Goal: Task Accomplishment & Management: Manage account settings

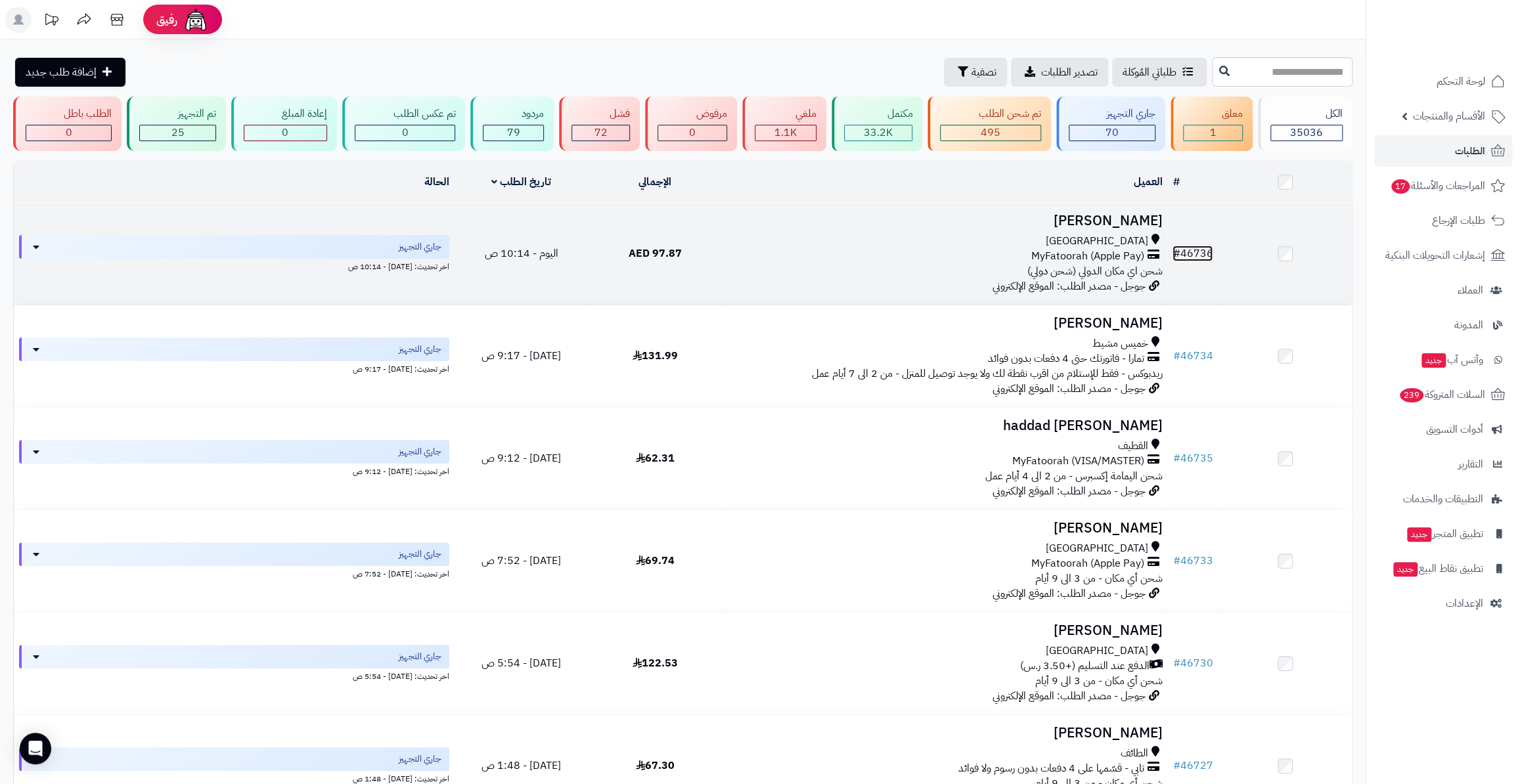
click at [1197, 257] on link "# 46736" at bounding box center [1192, 254] width 40 height 16
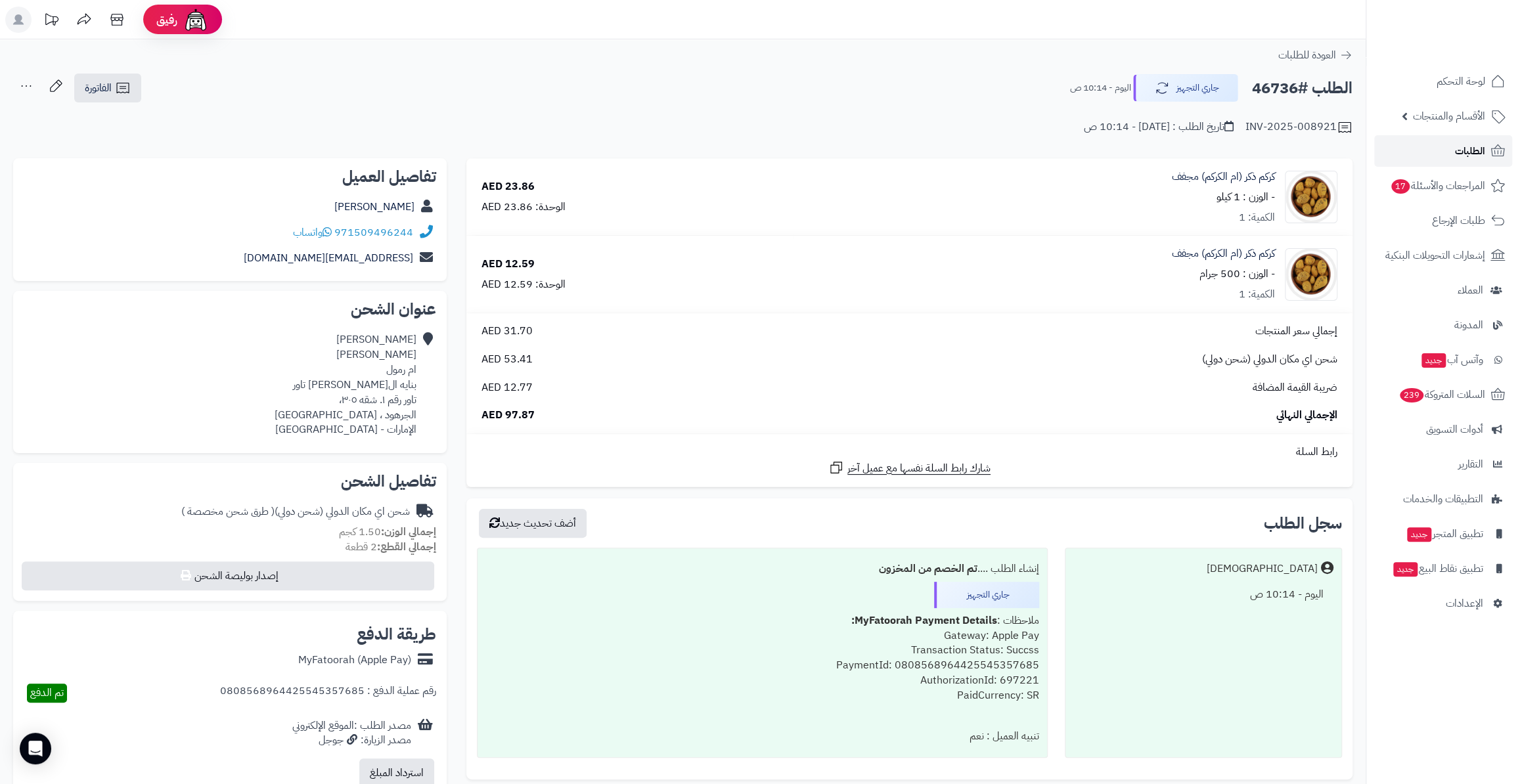
click at [1433, 152] on link "الطلبات" at bounding box center [1442, 151] width 138 height 31
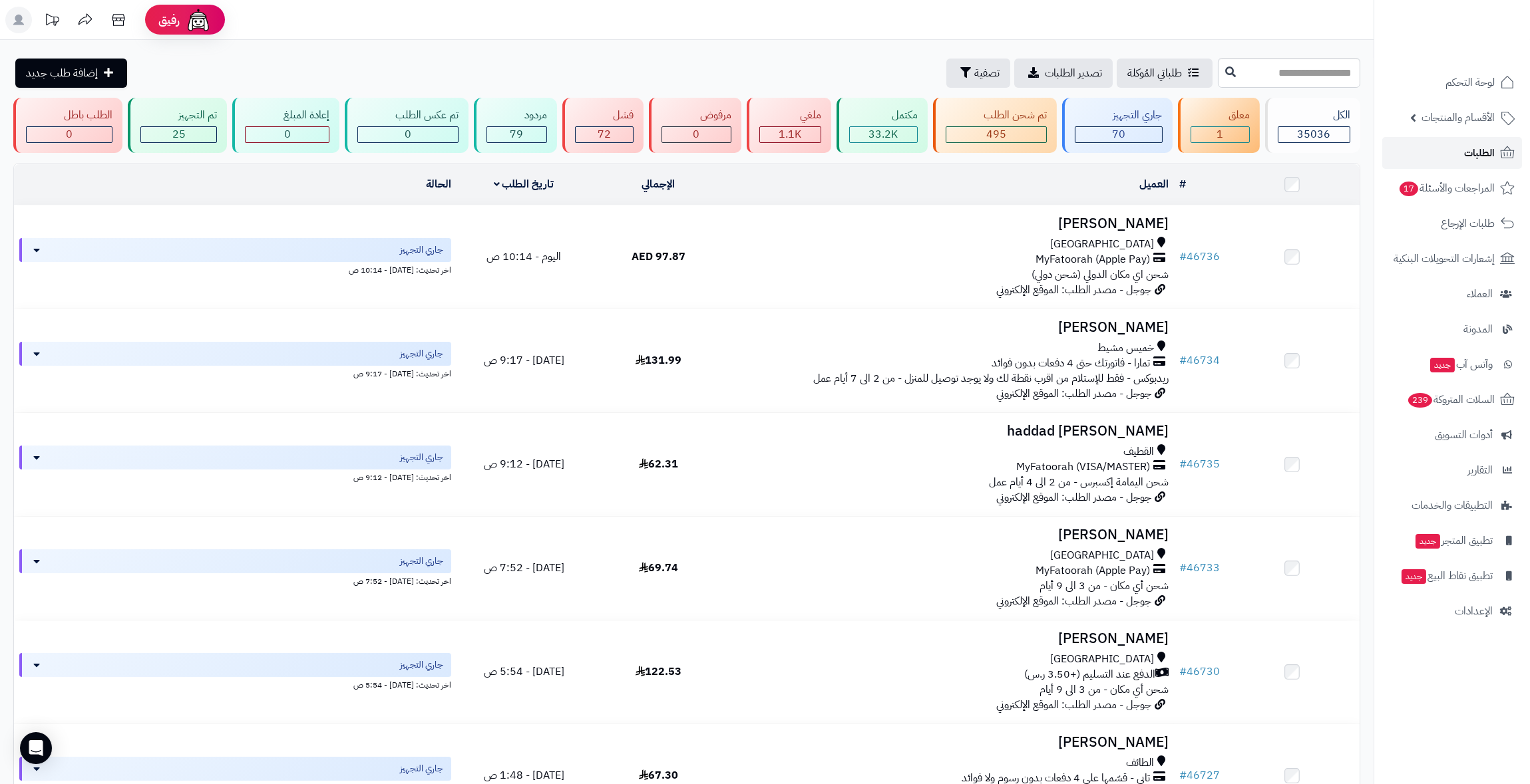
click at [1482, 157] on span "الطلبات" at bounding box center [1479, 153] width 30 height 18
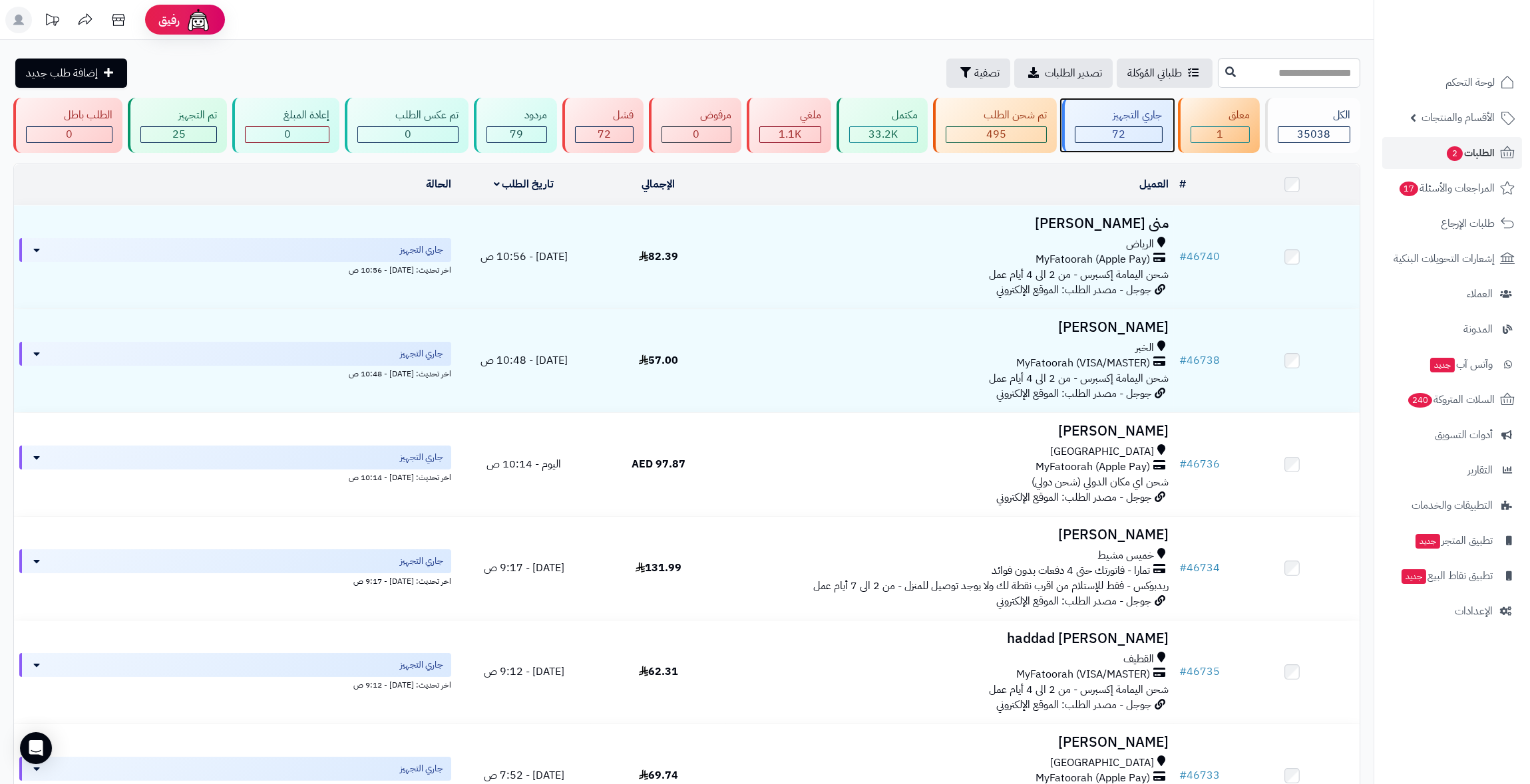
click at [1137, 127] on div "72" at bounding box center [1118, 135] width 86 height 16
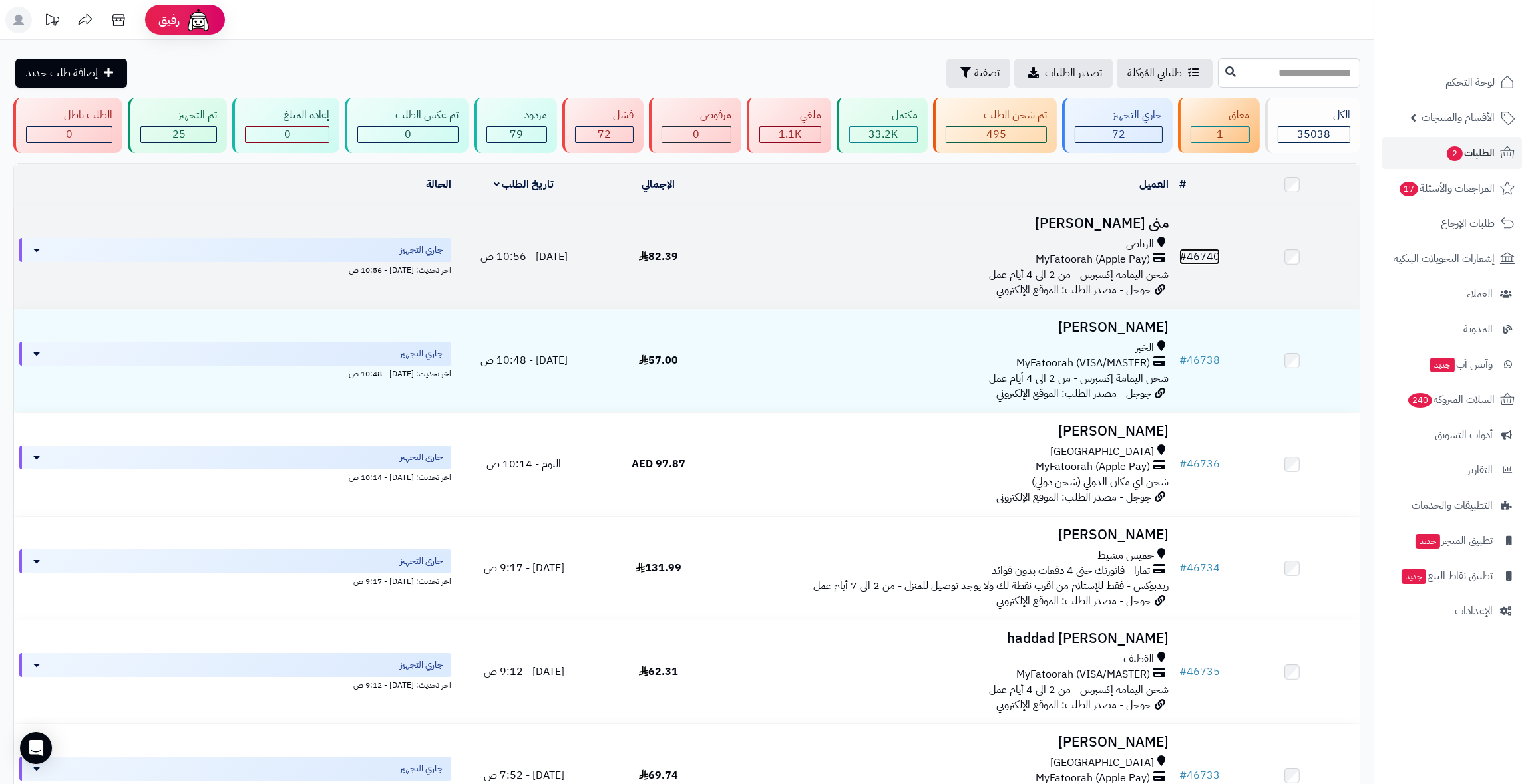
click at [1184, 249] on span "#" at bounding box center [1183, 257] width 7 height 16
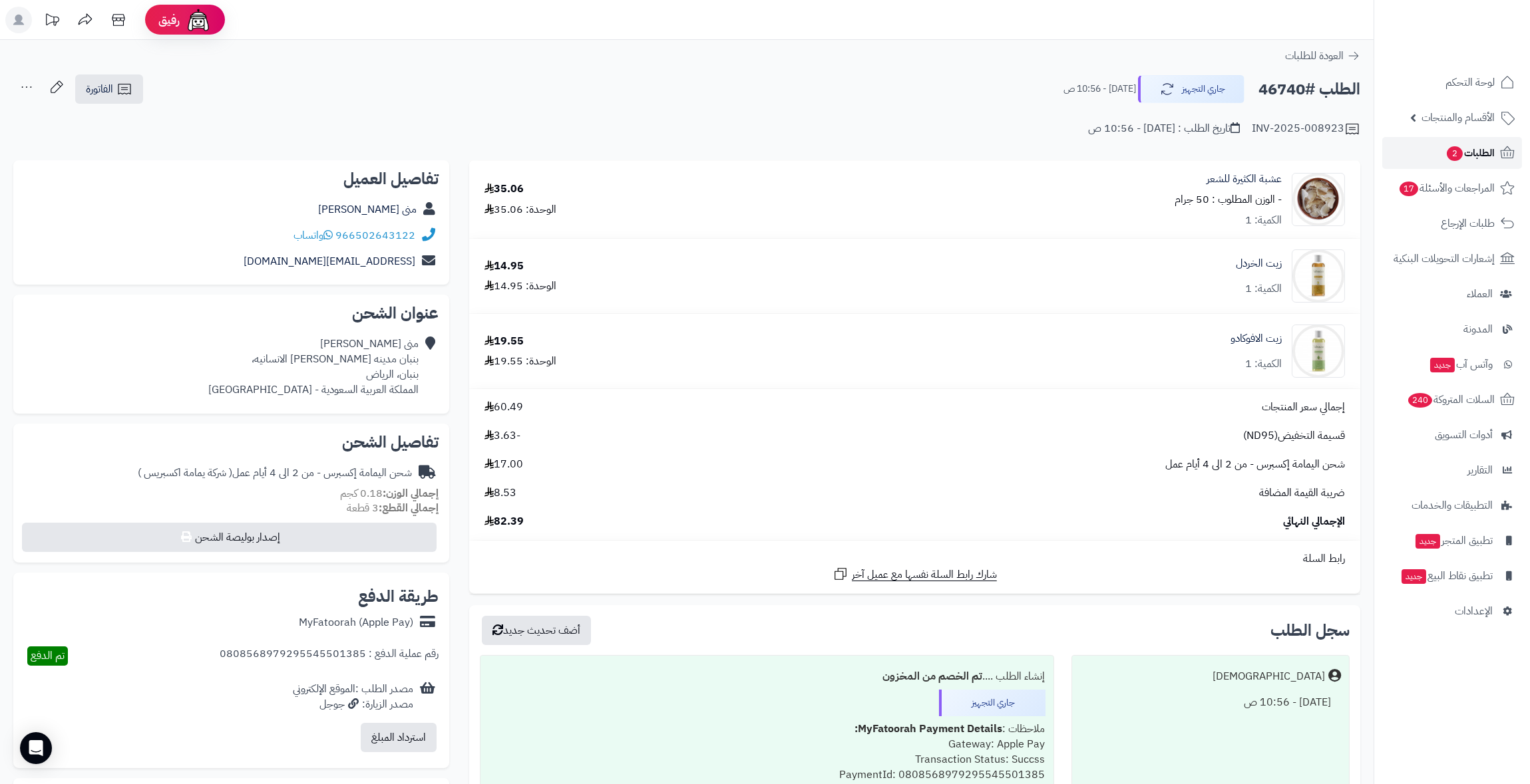
click at [1463, 152] on span "الطلبات 2" at bounding box center [1471, 153] width 50 height 18
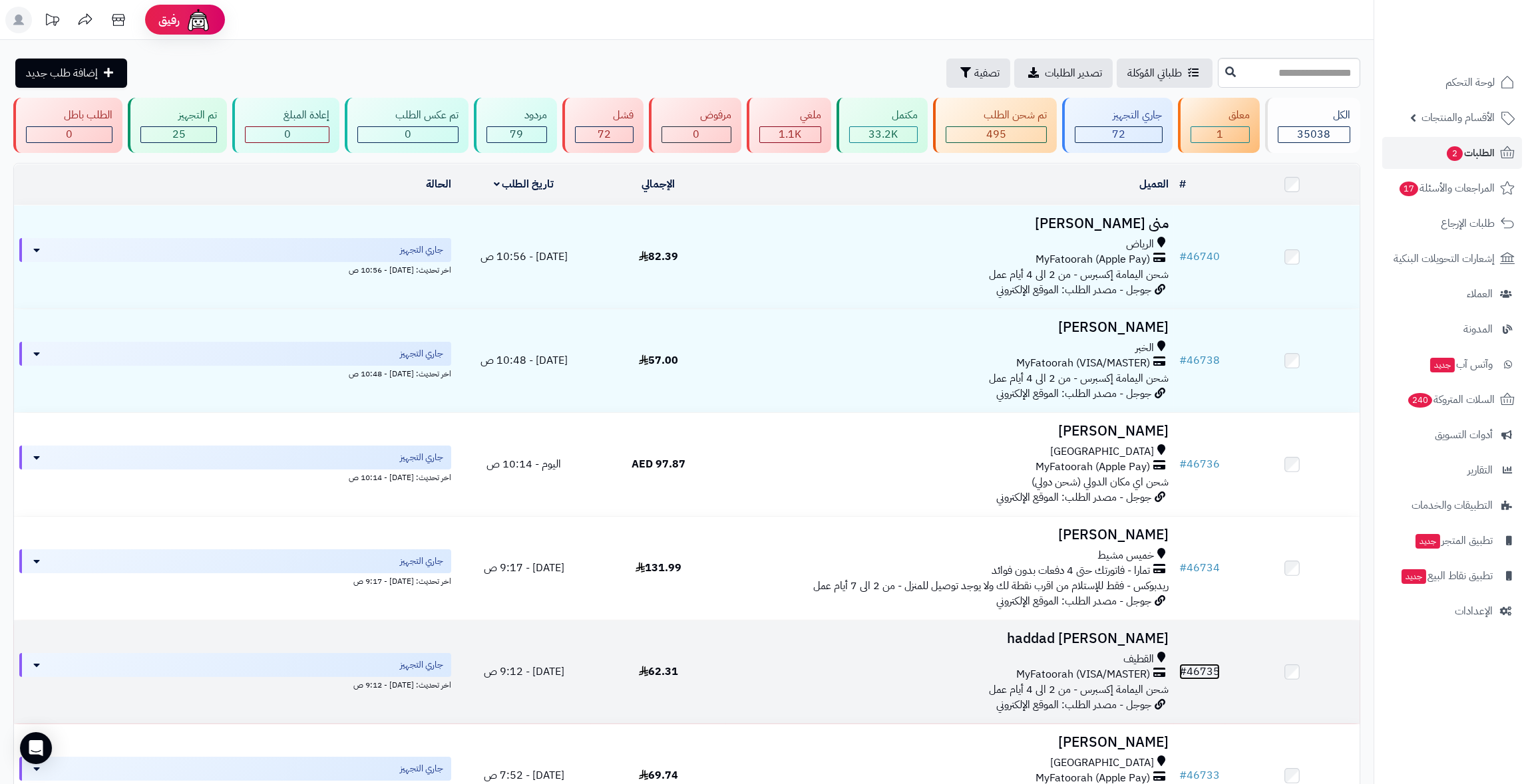
click at [1204, 676] on link "# 46735" at bounding box center [1199, 671] width 40 height 16
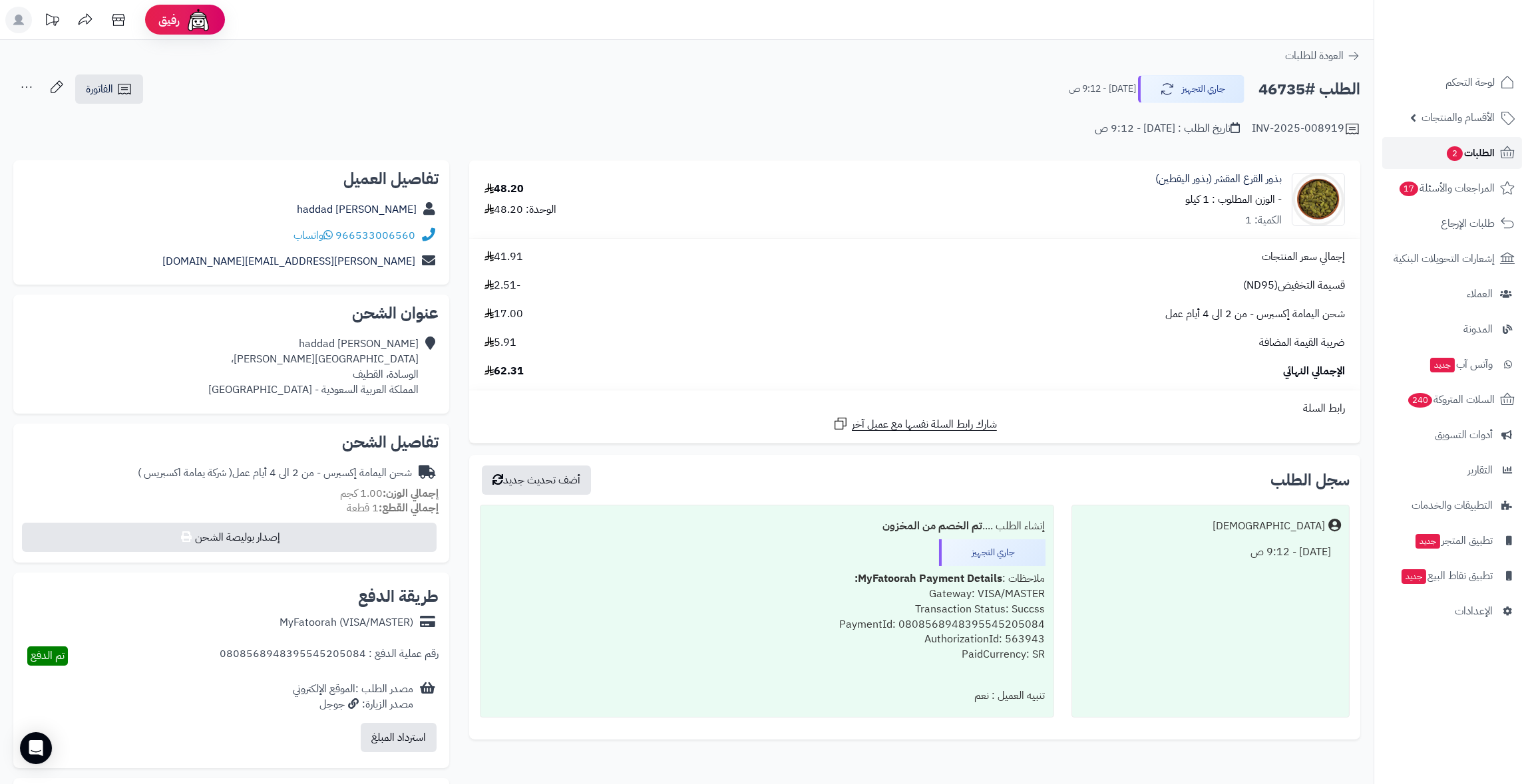
click at [1478, 156] on span "الطلبات 2" at bounding box center [1471, 153] width 50 height 18
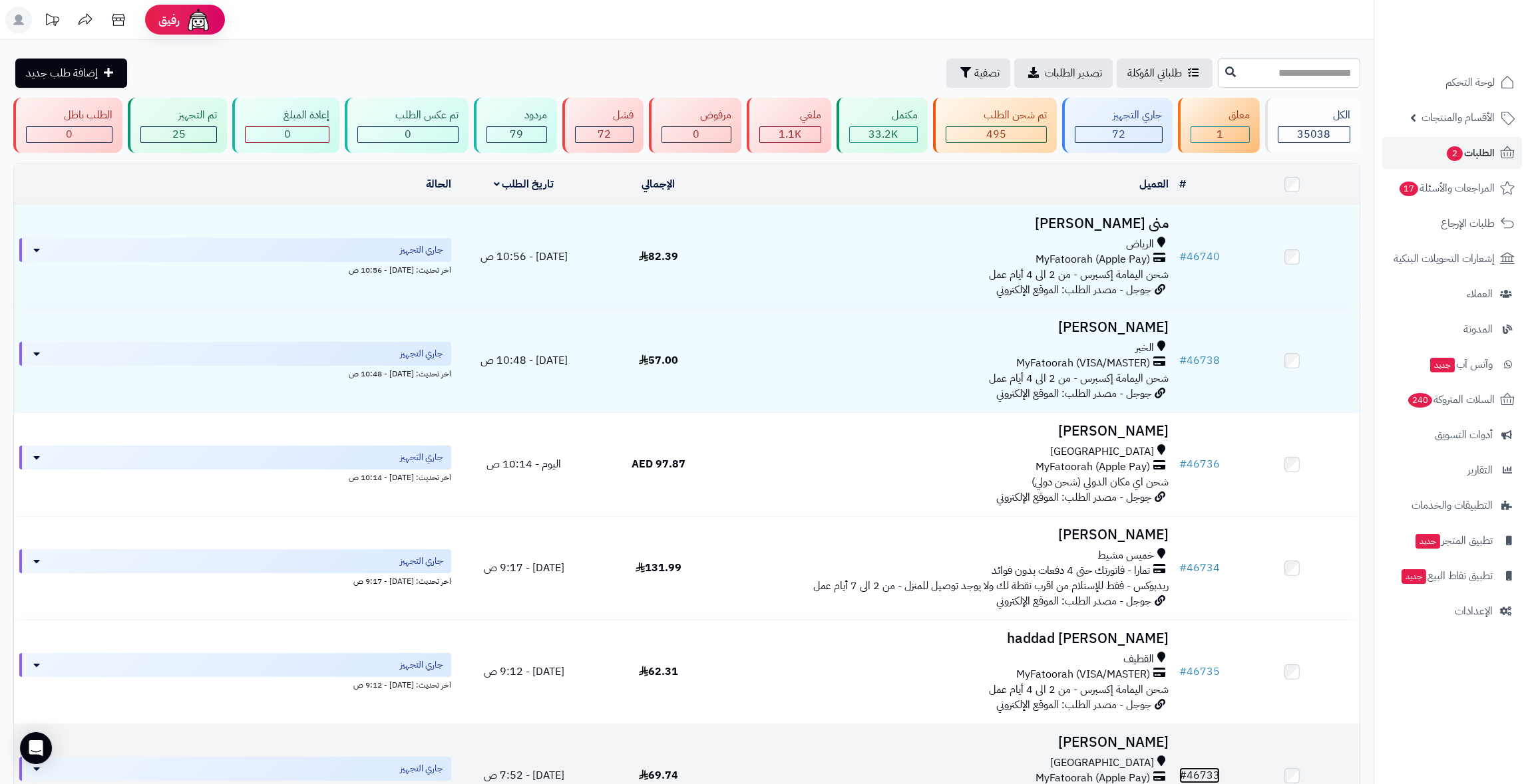
click at [1194, 777] on link "# 46733" at bounding box center [1199, 776] width 40 height 16
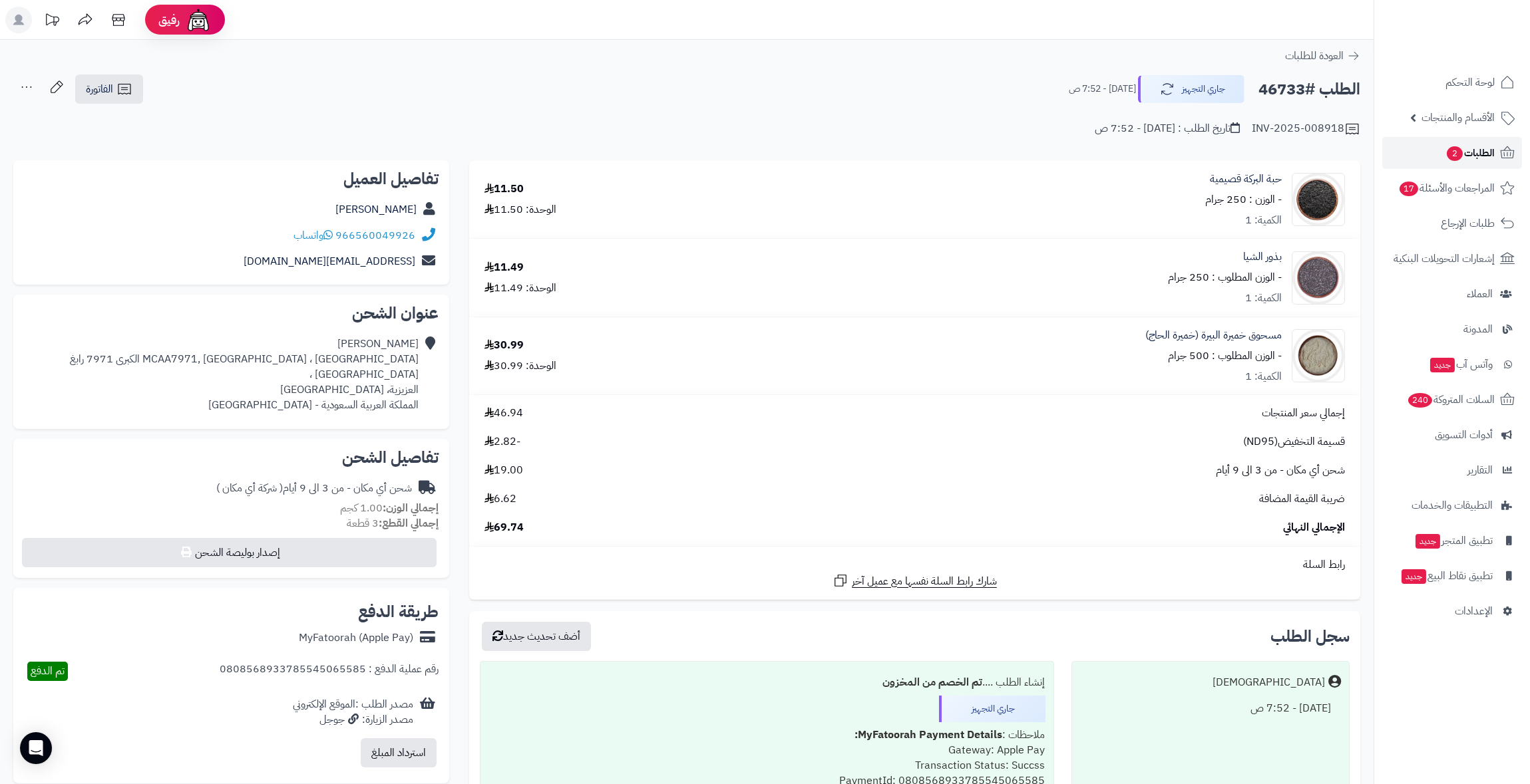
click at [1478, 139] on link "الطلبات 2" at bounding box center [1451, 153] width 139 height 32
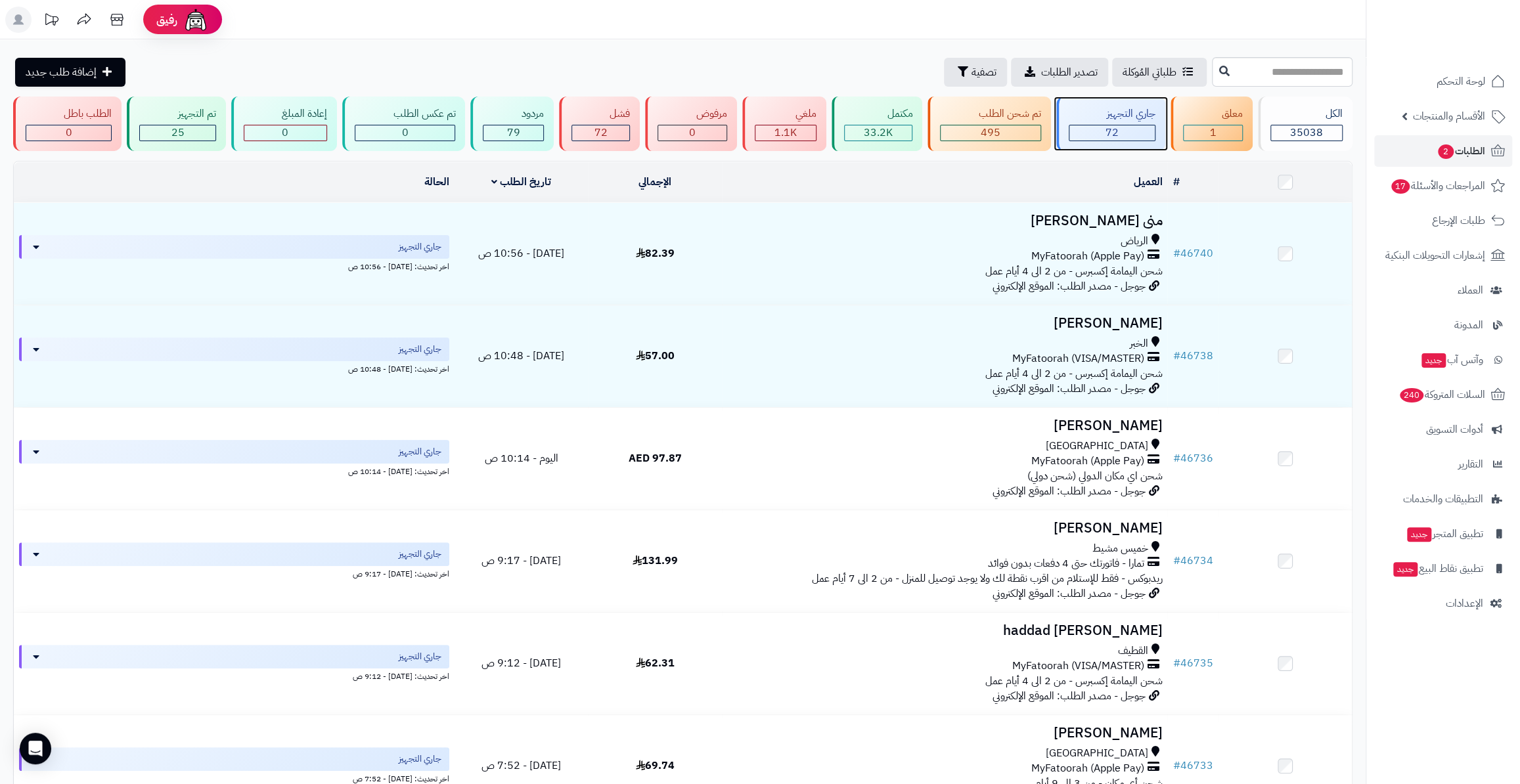
click at [1119, 129] on span "72" at bounding box center [1112, 133] width 13 height 16
